Goal: Task Accomplishment & Management: Manage account settings

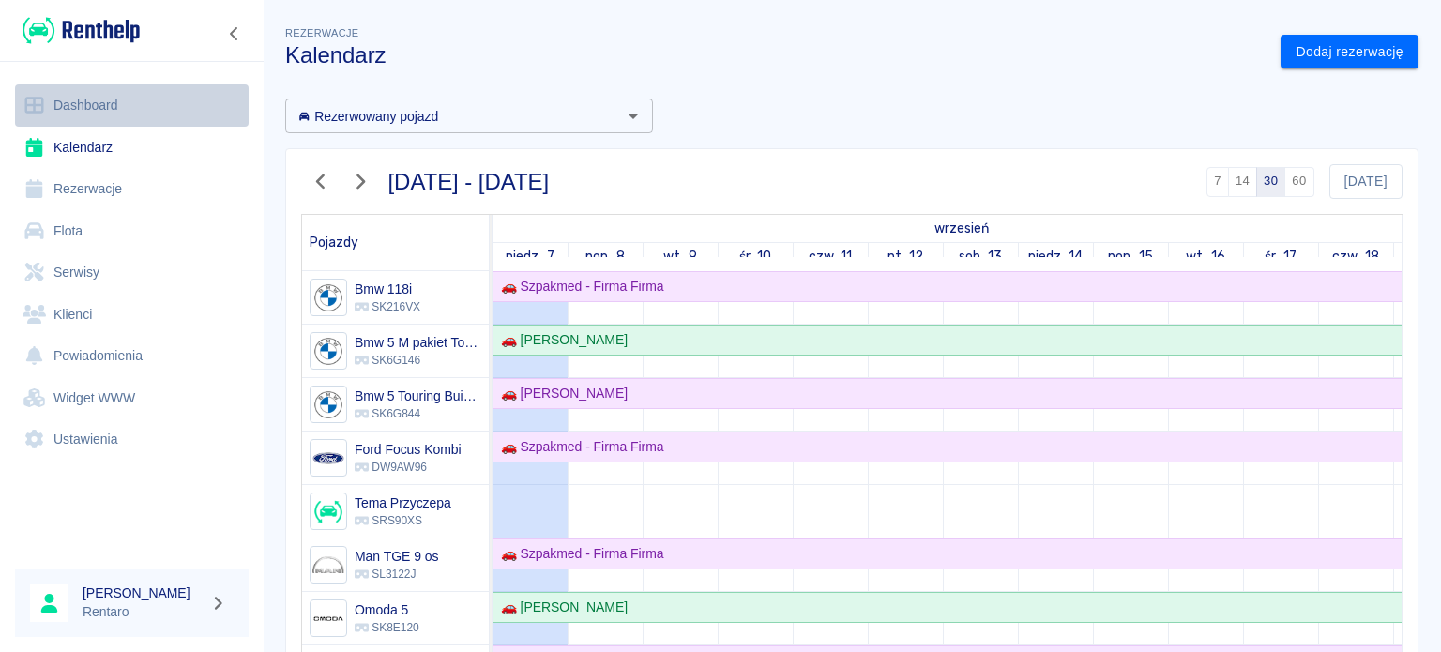
click at [71, 98] on link "Dashboard" at bounding box center [132, 105] width 234 height 42
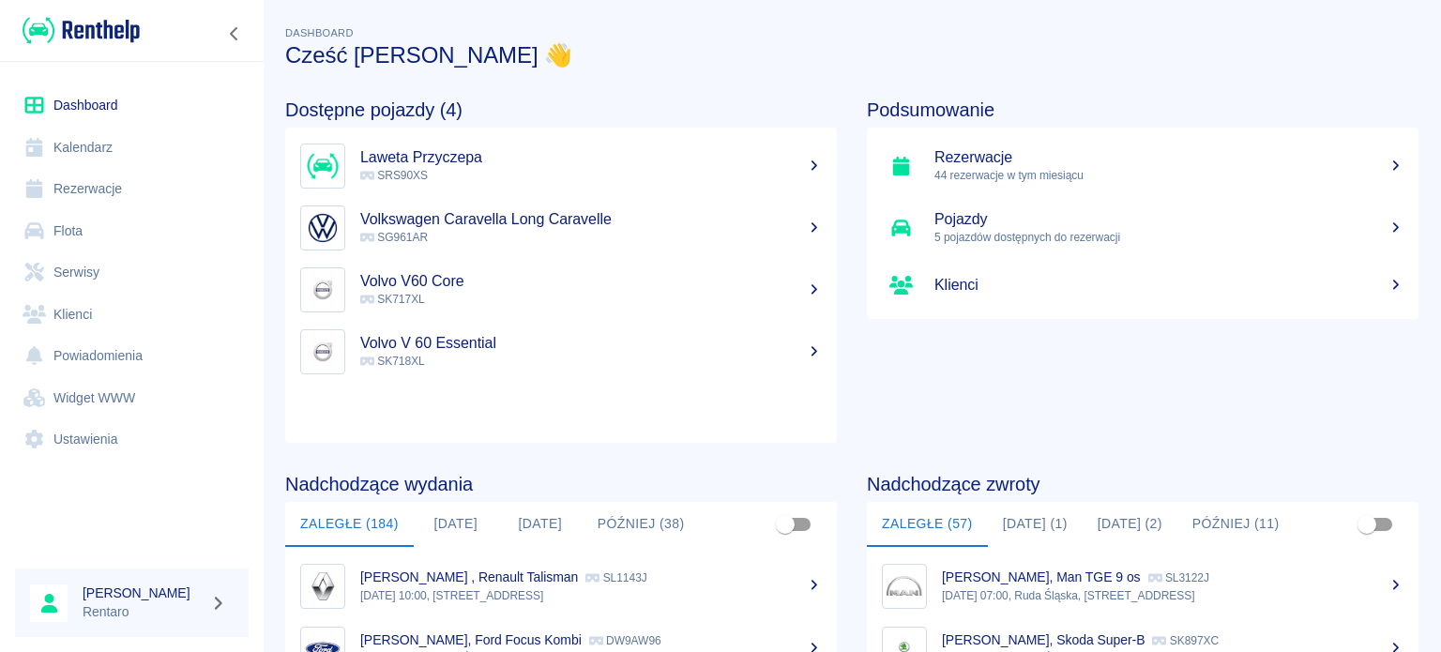
click at [1011, 525] on button "[DATE] (1)" at bounding box center [1035, 524] width 95 height 45
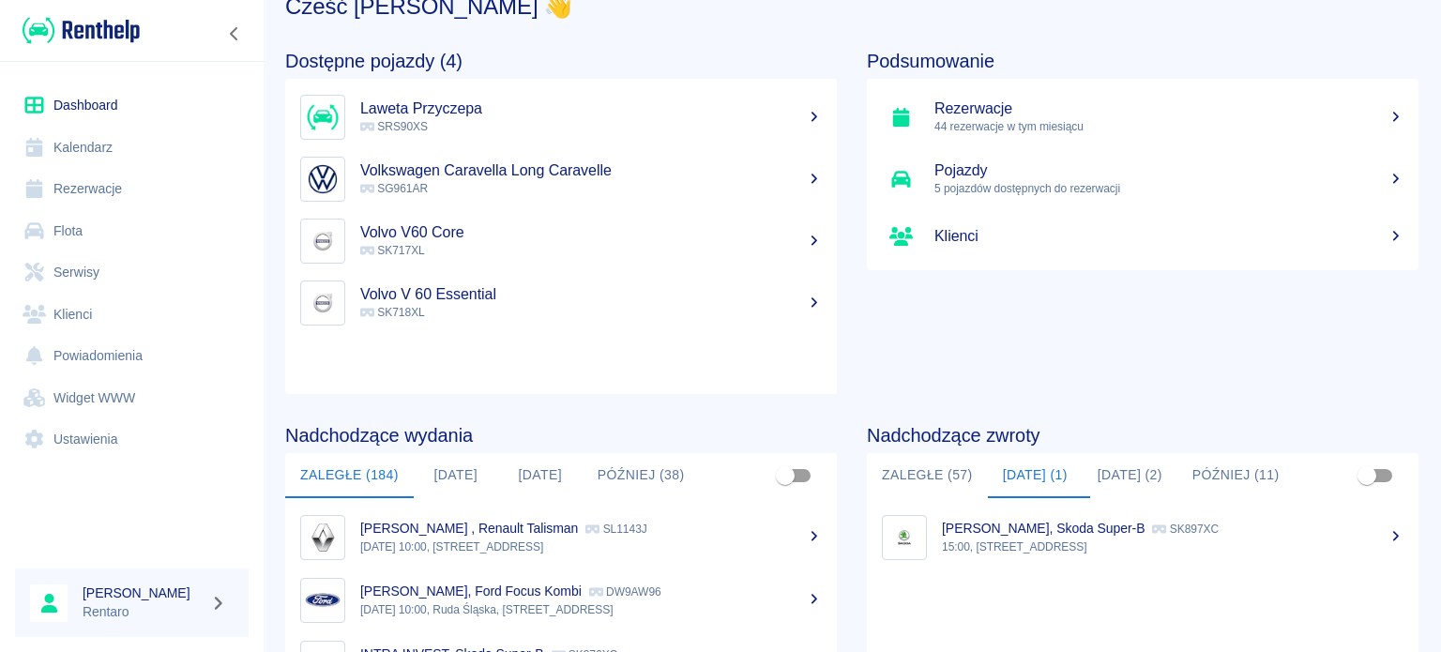
scroll to position [94, 0]
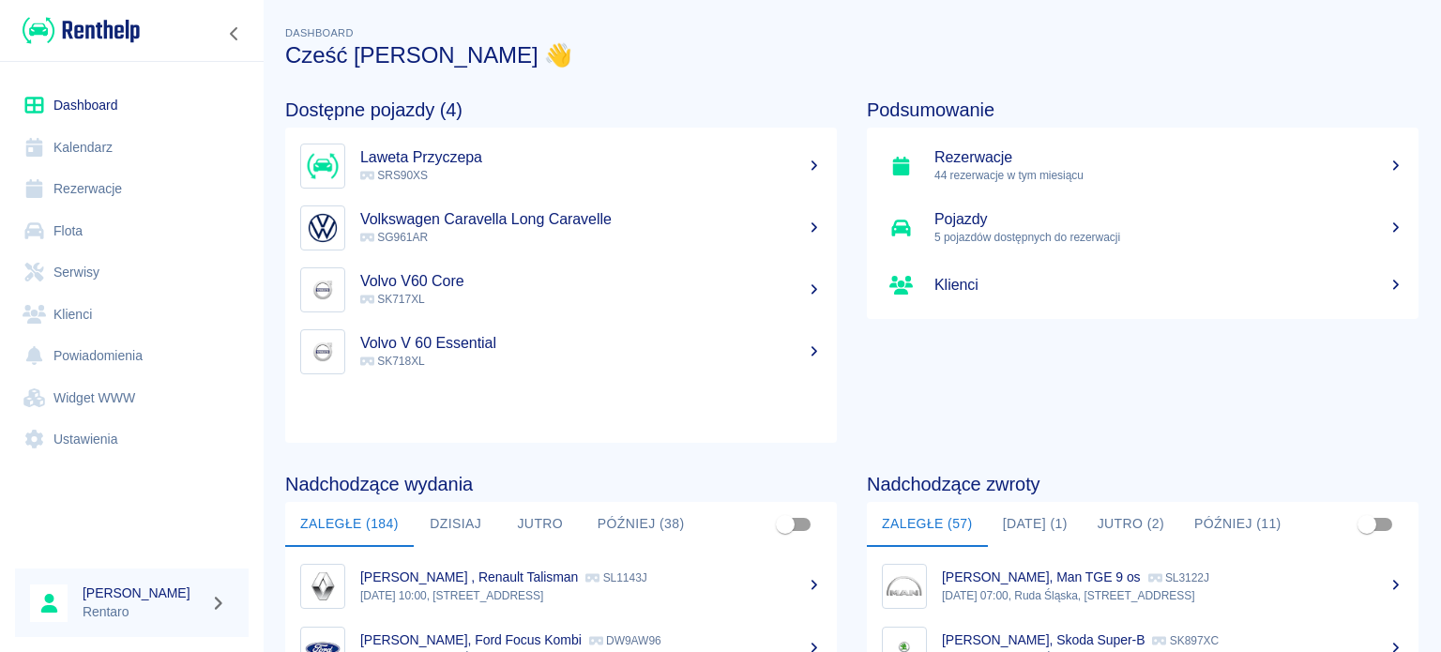
click at [1013, 535] on button "[DATE] (1)" at bounding box center [1035, 524] width 95 height 45
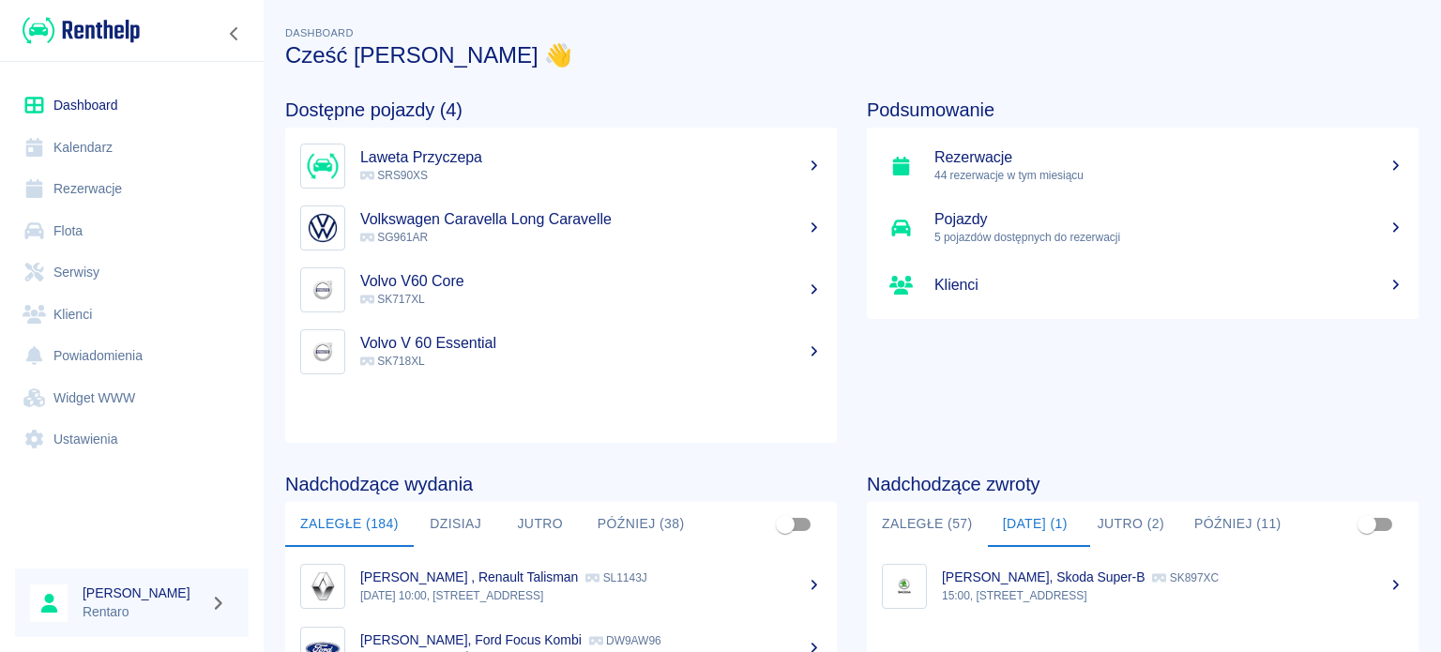
click at [1010, 592] on p "15:00, [STREET_ADDRESS]" at bounding box center [1173, 595] width 462 height 17
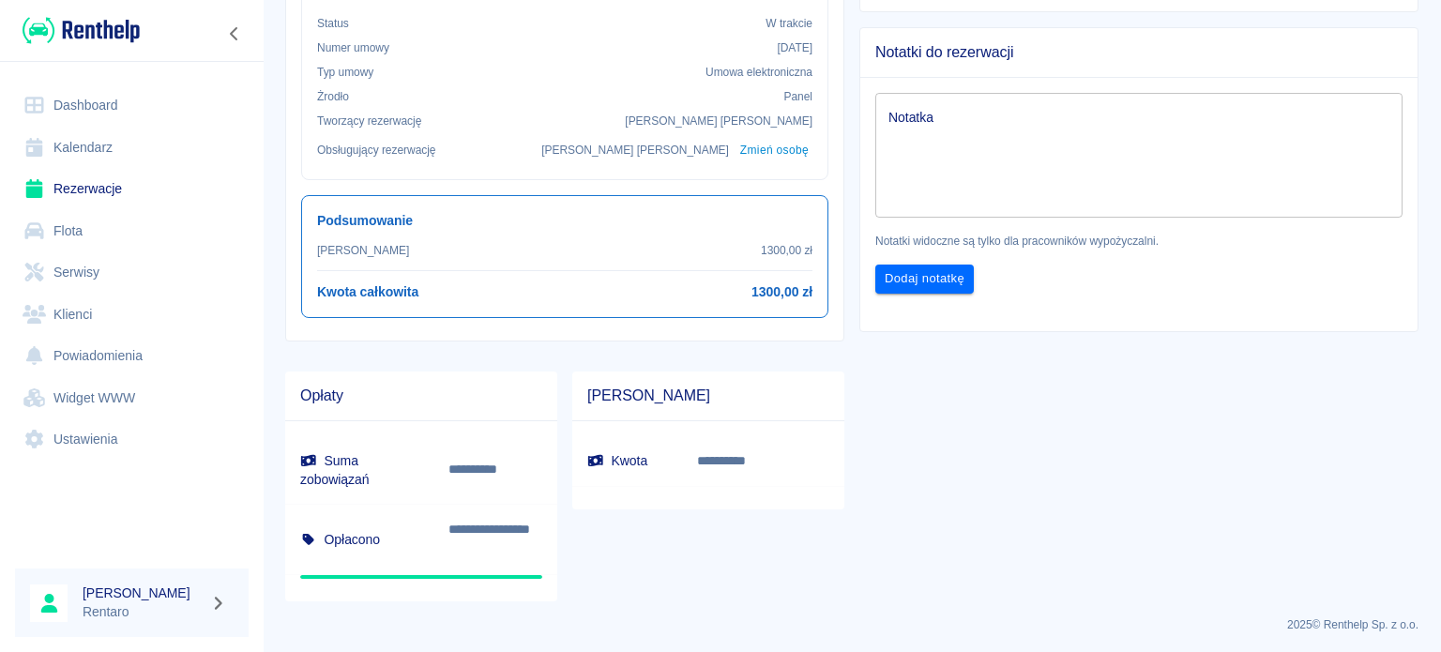
scroll to position [51, 0]
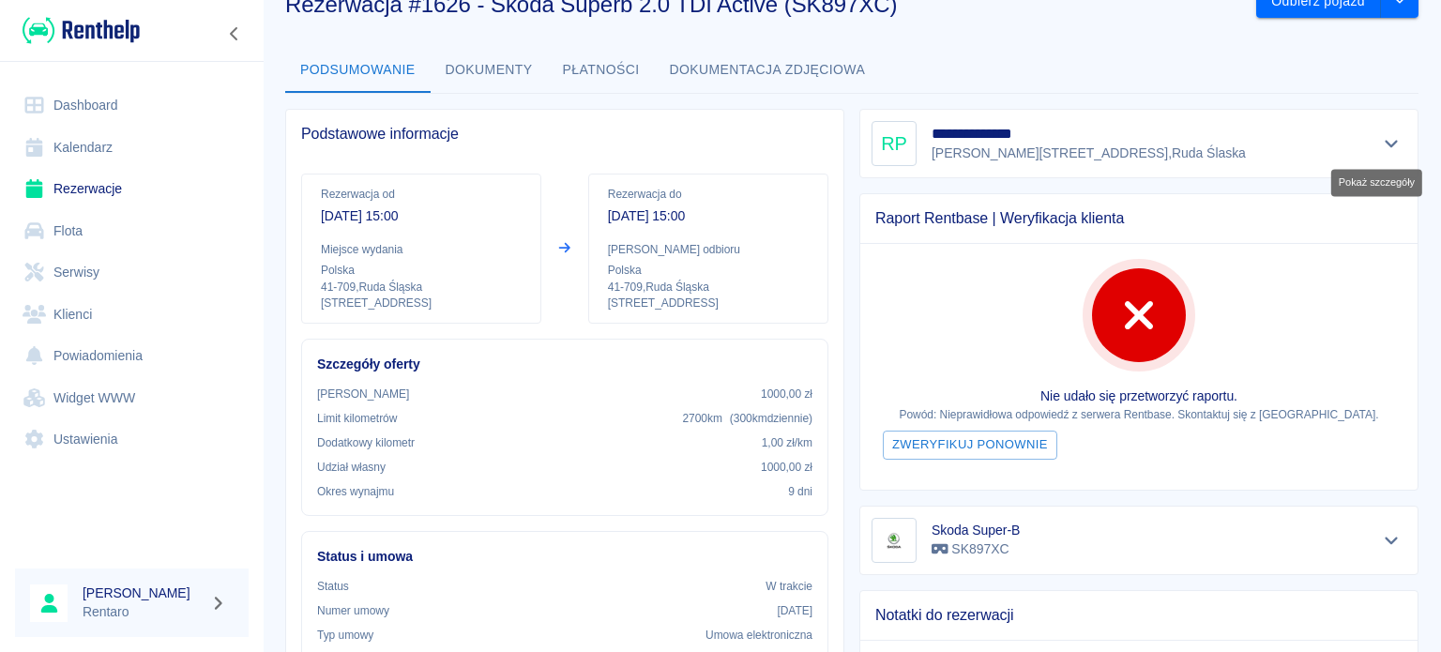
click at [1381, 143] on icon "Pokaż szczegóły" at bounding box center [1392, 143] width 22 height 17
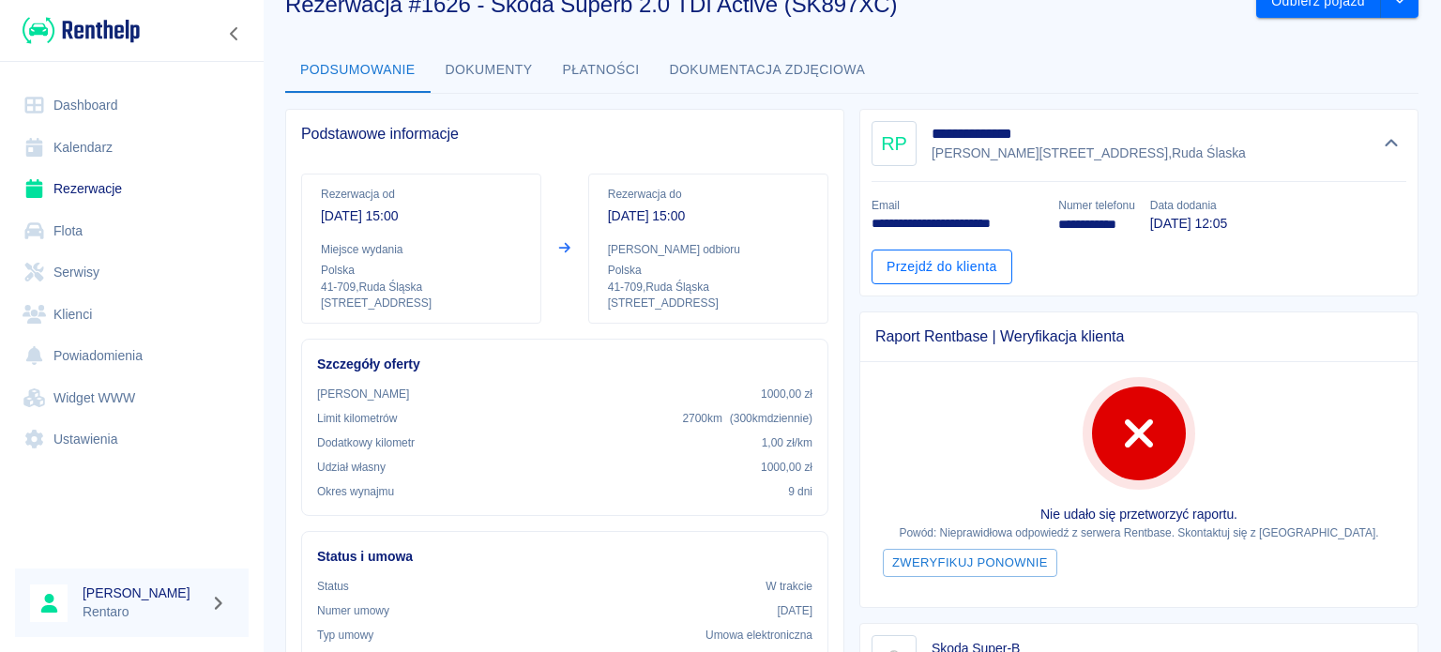
click at [922, 273] on link "Przejdź do klienta" at bounding box center [942, 267] width 141 height 35
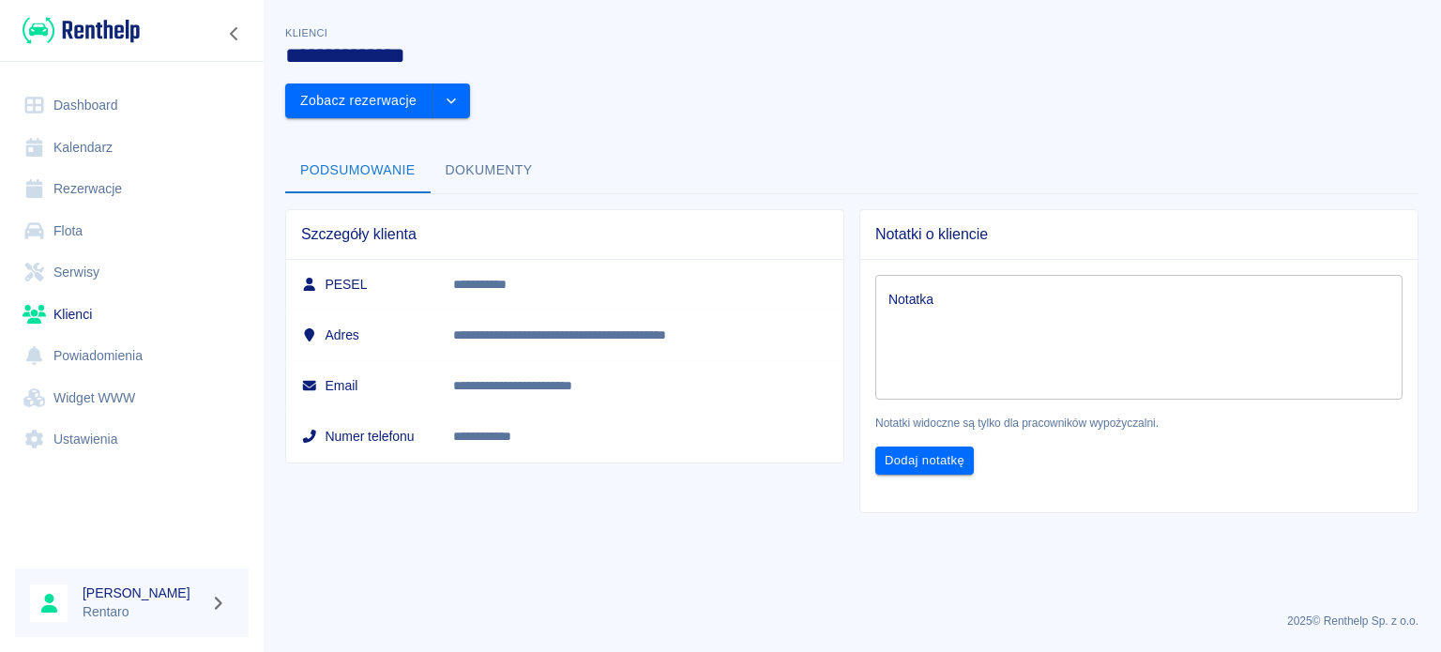
click at [510, 148] on button "Dokumenty" at bounding box center [489, 170] width 117 height 45
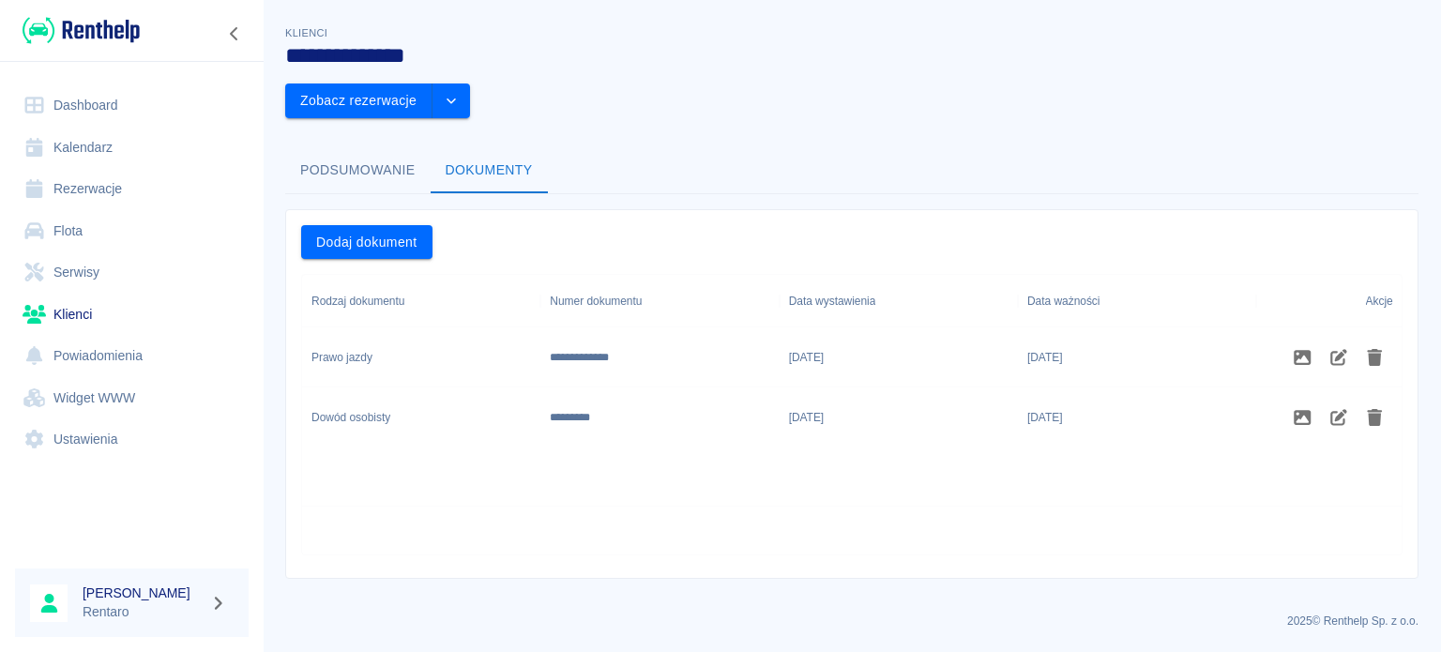
click at [355, 148] on button "Podsumowanie" at bounding box center [357, 170] width 145 height 45
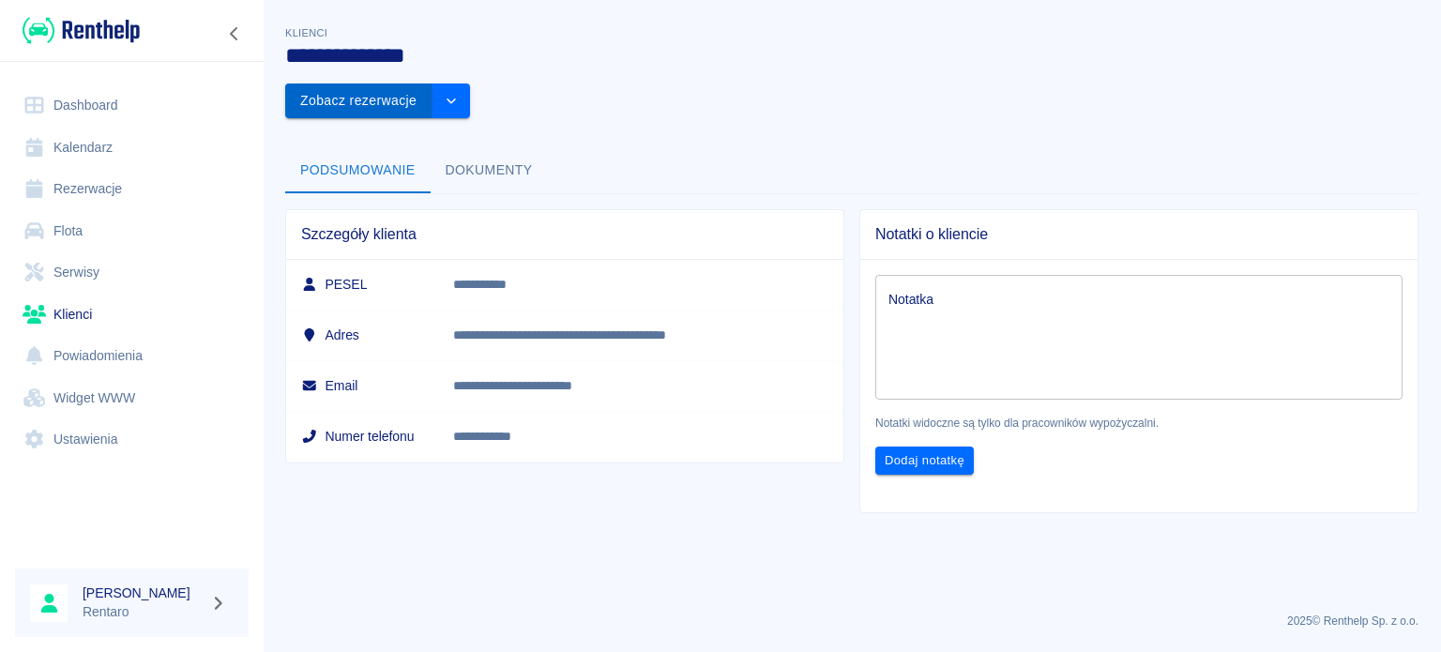
click at [433, 84] on button "Zobacz rezerwacje" at bounding box center [358, 101] width 147 height 35
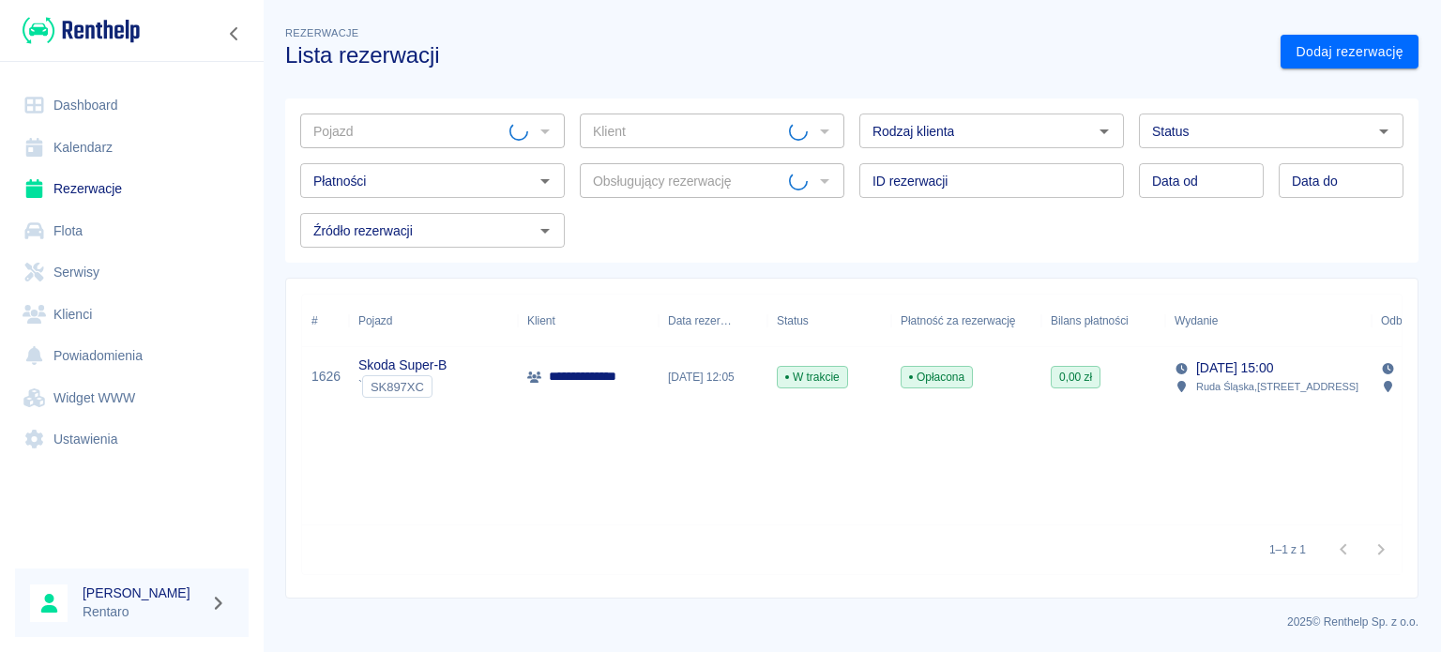
type input "Rafał Plodzica (+48788619280)"
click at [419, 358] on p "Skoda Super-B" at bounding box center [402, 366] width 88 height 20
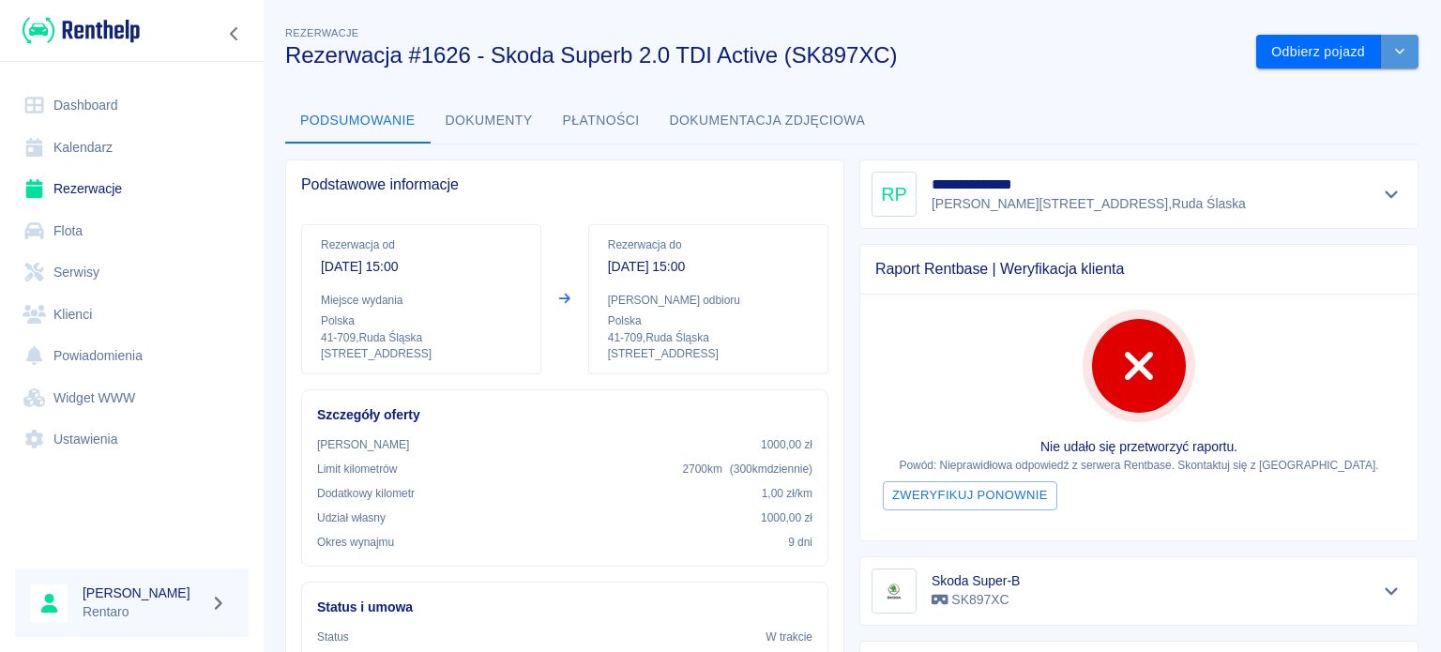
click at [1400, 57] on button "drop-down" at bounding box center [1400, 52] width 38 height 35
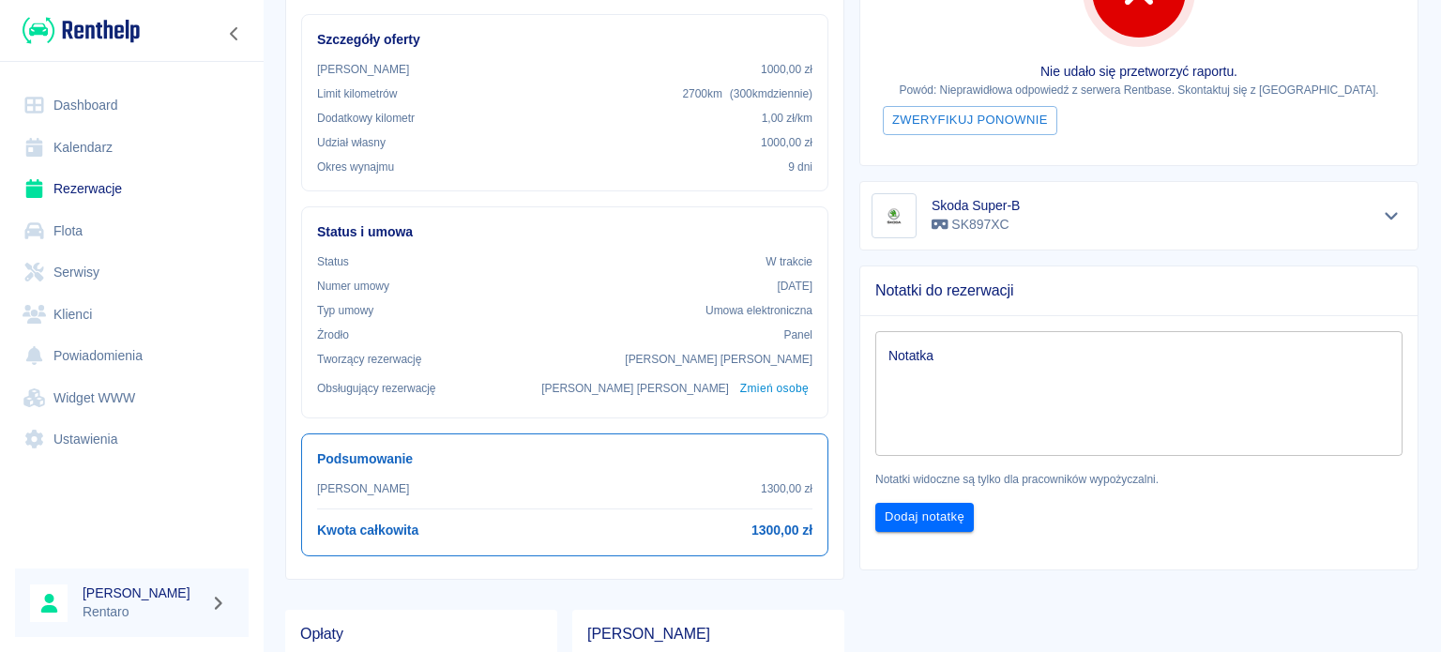
scroll to position [563, 0]
